Goal: Communication & Community: Ask a question

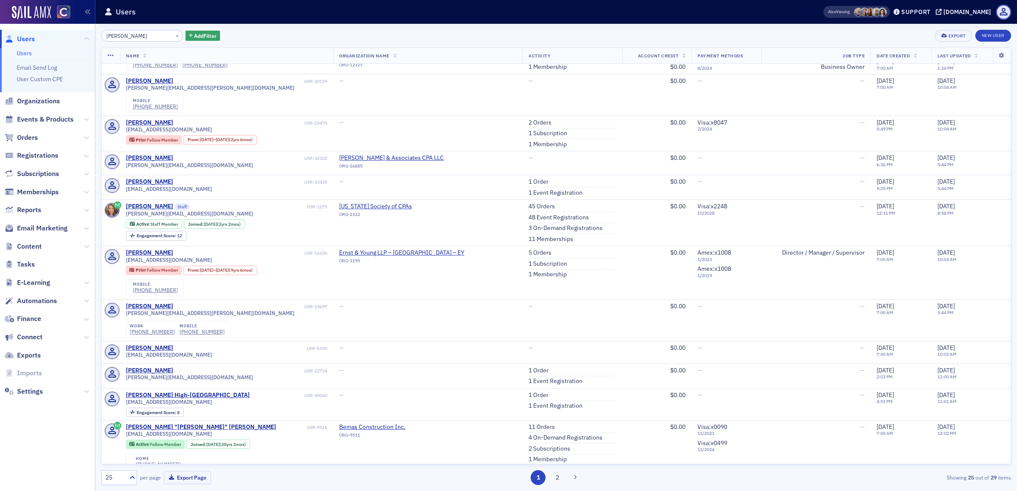
scroll to position [532, 0]
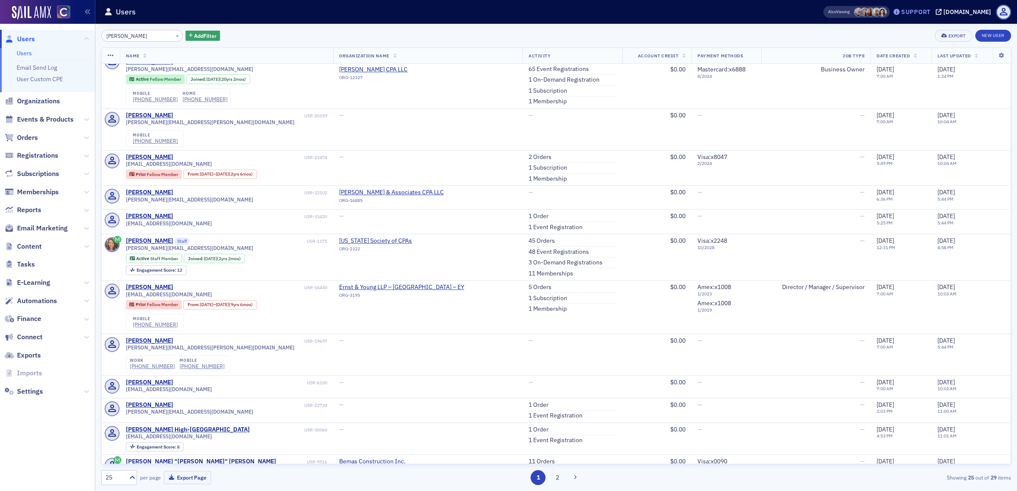
click at [502, 11] on div "Support" at bounding box center [915, 12] width 29 height 8
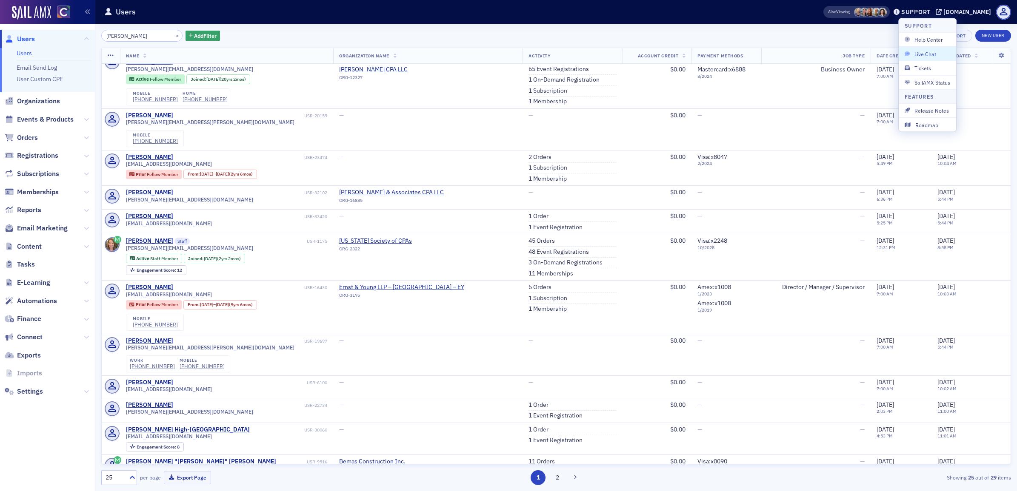
click at [502, 54] on span "Live Chat" at bounding box center [927, 54] width 46 height 8
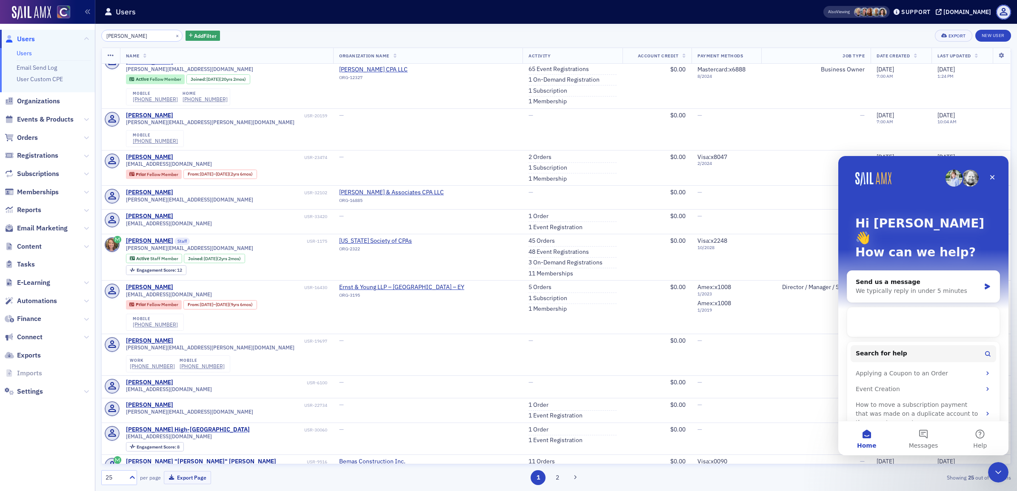
scroll to position [0, 0]
click at [502, 287] on div "We typically reply in under 5 minutes" at bounding box center [918, 291] width 125 height 9
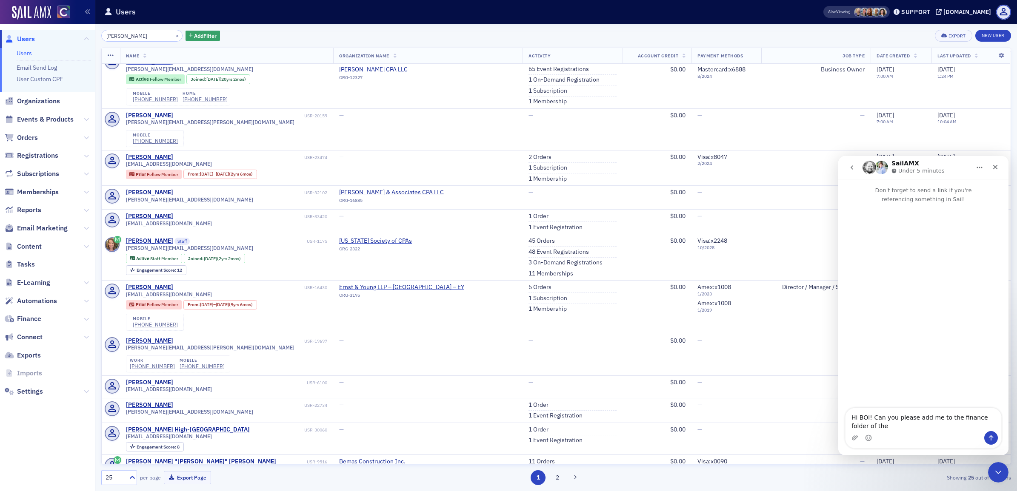
click at [502, 371] on textarea "Hi BOI! Can you please add me to the finance folder of the" at bounding box center [923, 419] width 156 height 23
type textarea "Hi BOI! Can you please add me to the finance folder in 1pass? Thank you!"
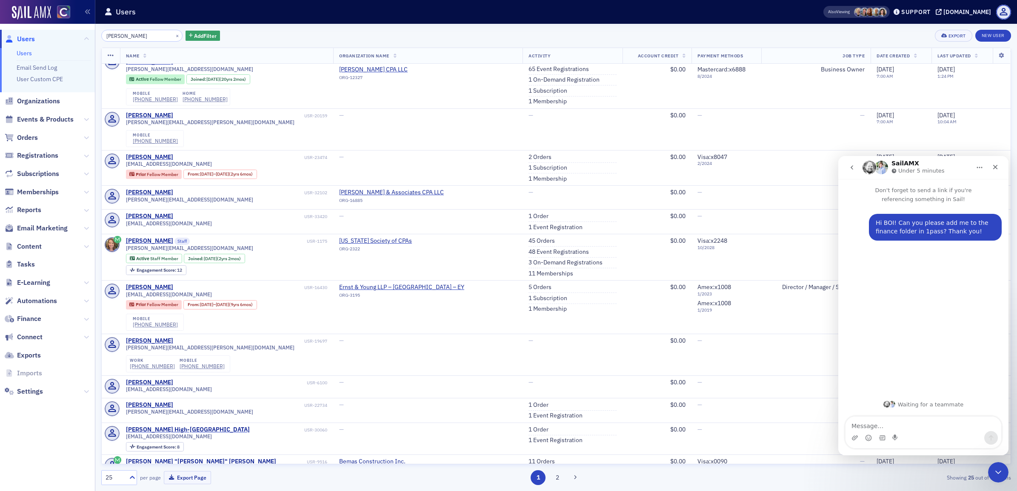
click at [502, 167] on p "Under 5 minutes" at bounding box center [921, 171] width 46 height 9
click at [502, 169] on img "Intercom messenger" at bounding box center [869, 168] width 14 height 14
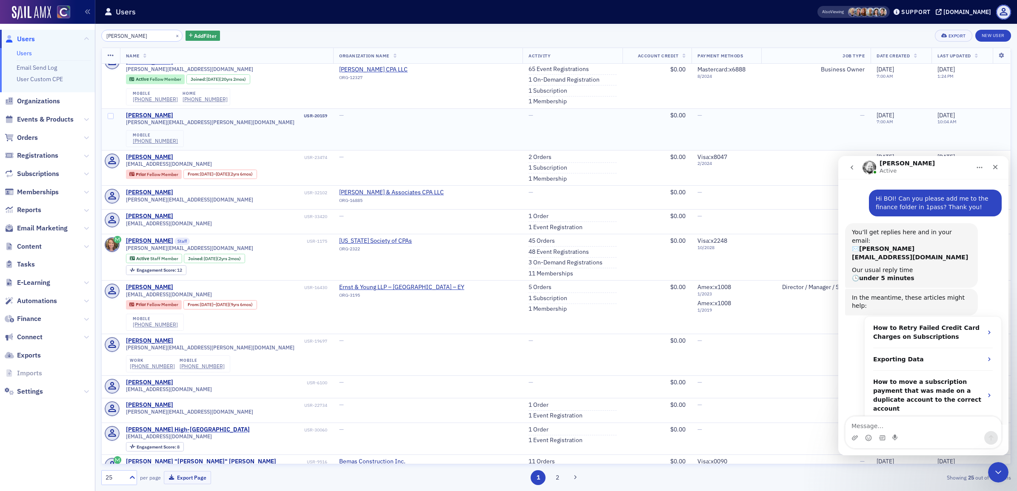
scroll to position [94, 0]
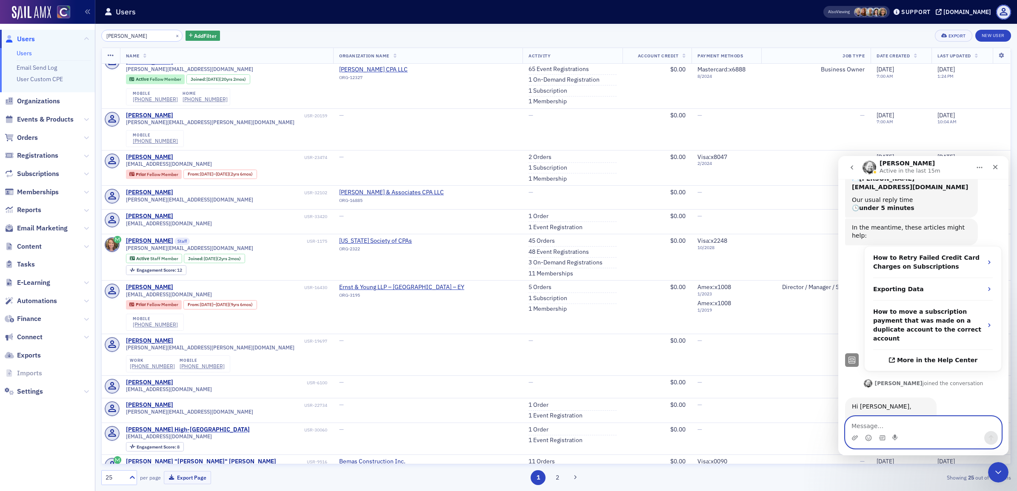
click at [502, 371] on textarea "Message…" at bounding box center [923, 424] width 156 height 14
type textarea "Thank you!"
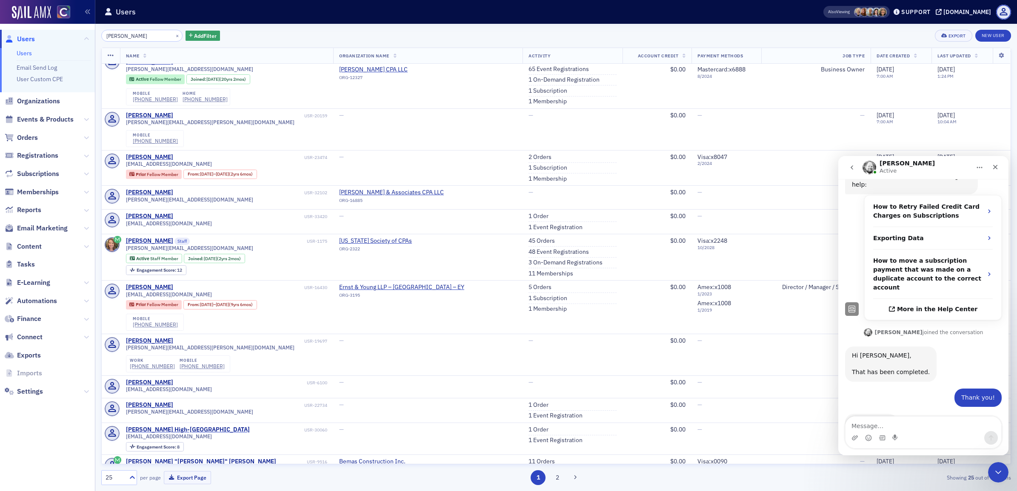
scroll to position [145, 0]
